Goal: Check status: Check status

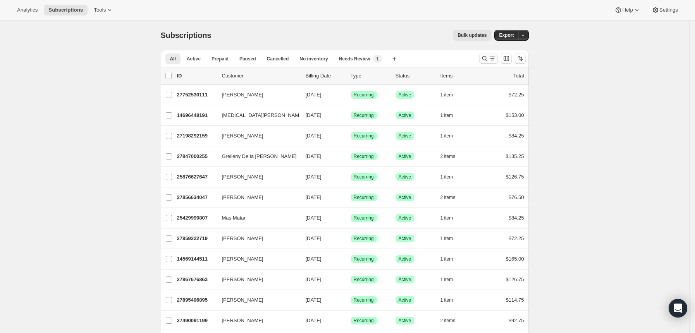
click at [492, 61] on icon "Search and filter results" at bounding box center [493, 59] width 8 height 8
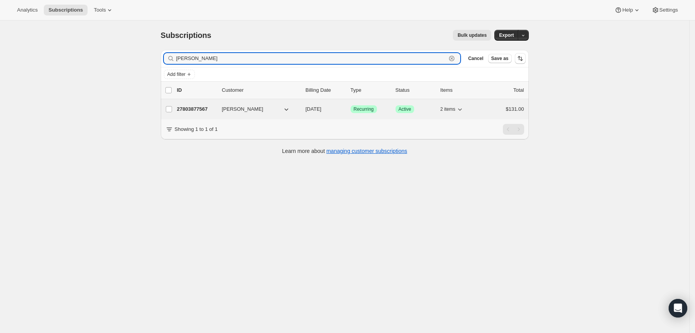
type input "[PERSON_NAME]"
click at [197, 105] on div "27803877567 [PERSON_NAME] [DATE] Success Recurring Success Active 2 items $131.…" at bounding box center [350, 109] width 347 height 11
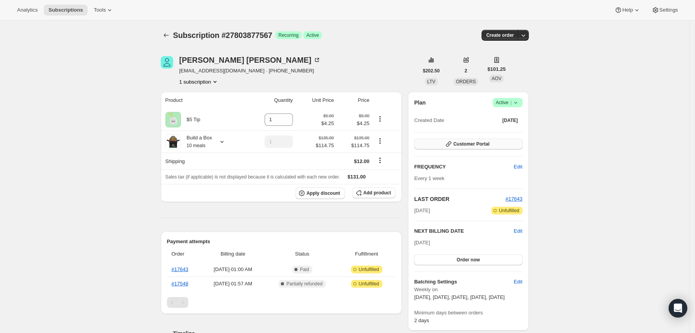
click at [475, 147] on span "Customer Portal" at bounding box center [472, 144] width 36 height 6
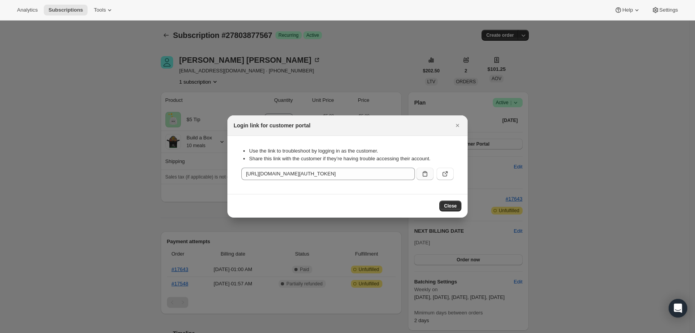
click at [427, 173] on icon ":rce:" at bounding box center [425, 174] width 8 height 8
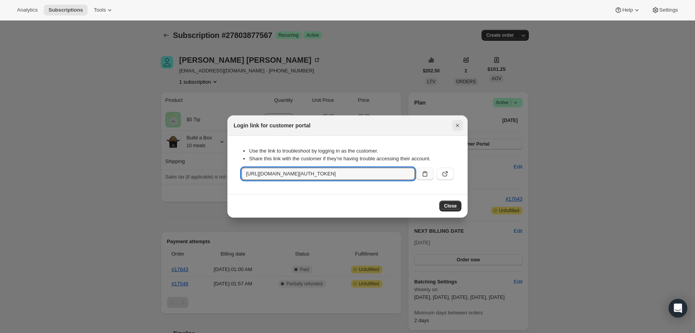
click at [456, 125] on icon "Close" at bounding box center [458, 126] width 8 height 8
